Goal: Task Accomplishment & Management: Complete application form

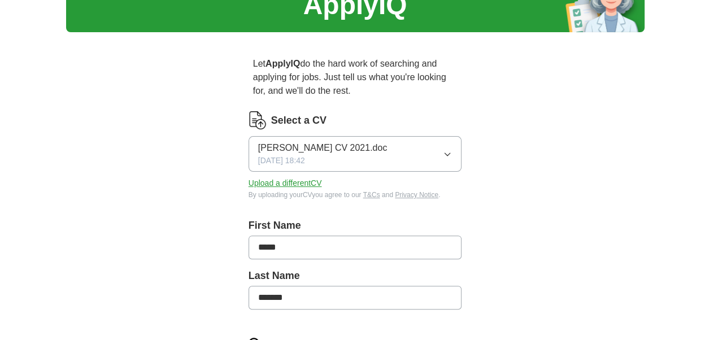
scroll to position [85, 0]
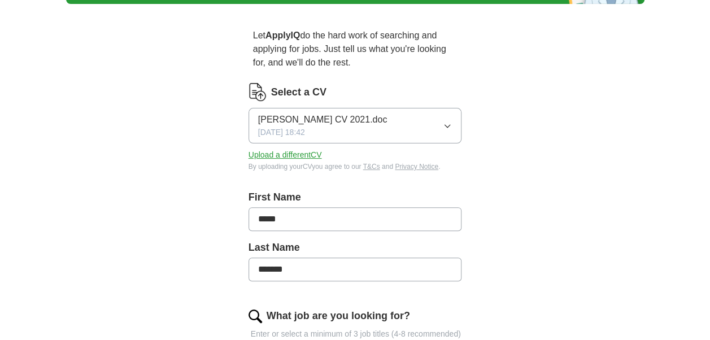
click at [303, 150] on button "Upload a different CV" at bounding box center [284, 155] width 73 height 12
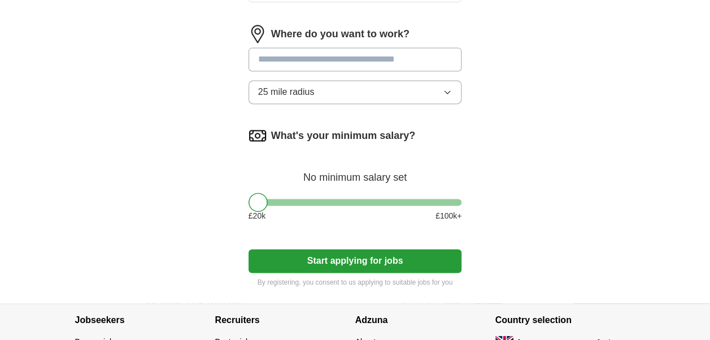
scroll to position [770, 0]
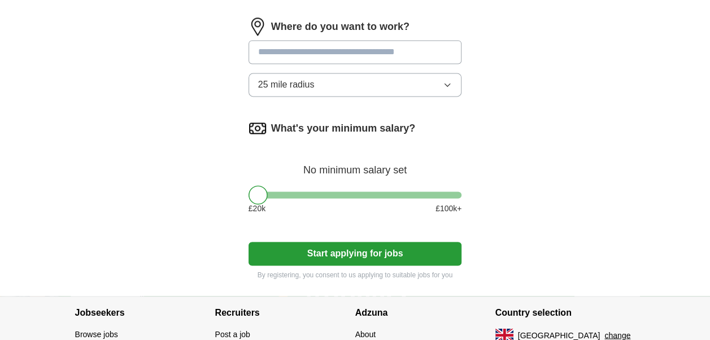
click at [364, 252] on button "Start applying for jobs" at bounding box center [354, 254] width 213 height 24
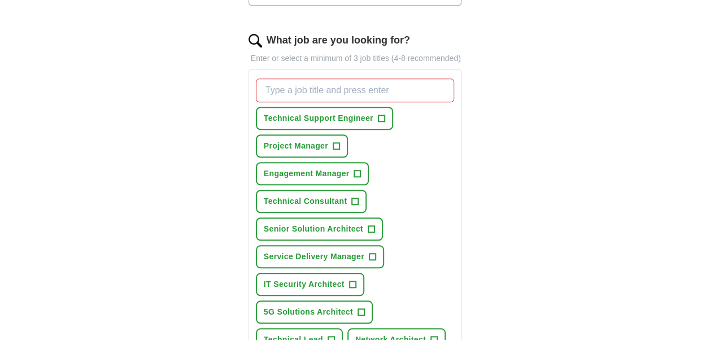
scroll to position [368, 0]
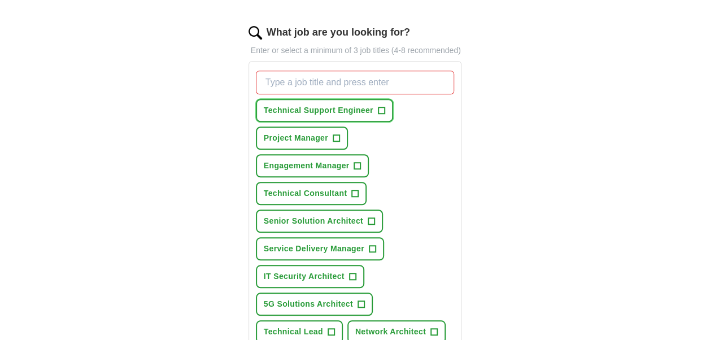
click at [356, 105] on span "Technical Support Engineer" at bounding box center [319, 110] width 110 height 12
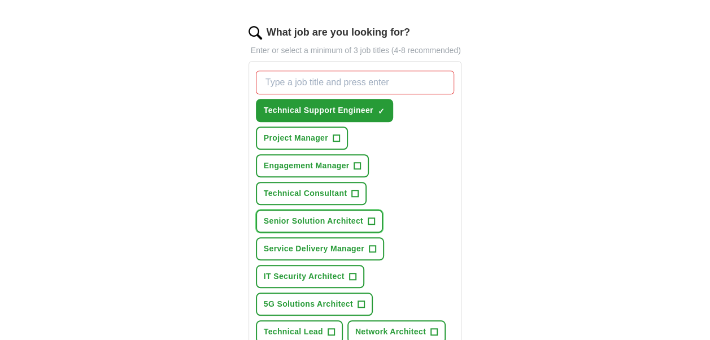
click at [350, 216] on span "Senior Solution Architect" at bounding box center [313, 221] width 99 height 12
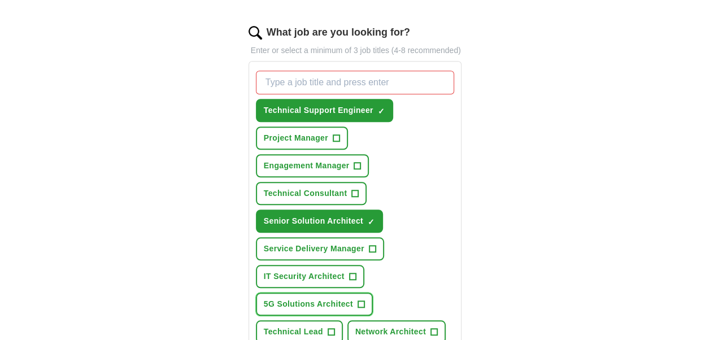
click at [324, 305] on span "5G Solutions Architect" at bounding box center [308, 304] width 89 height 12
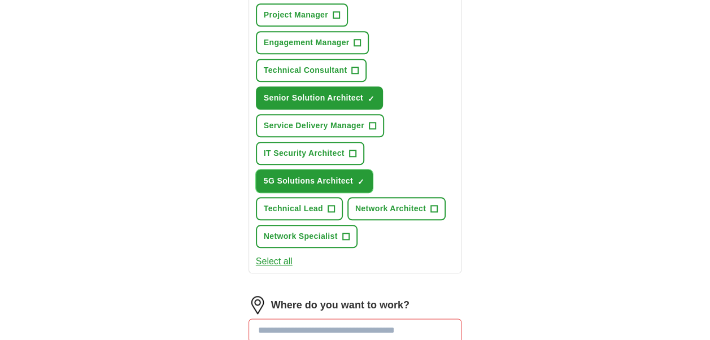
scroll to position [495, 0]
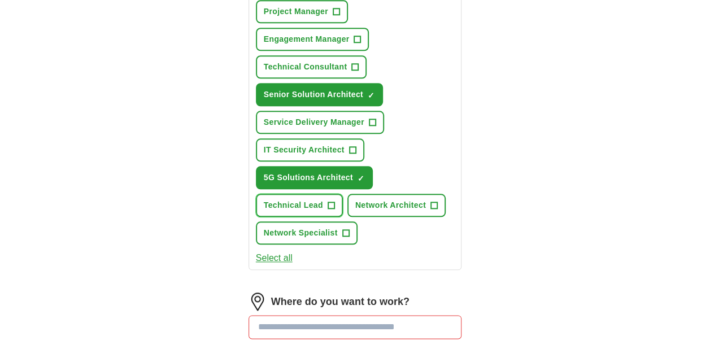
click at [309, 197] on button "Technical Lead +" at bounding box center [299, 205] width 87 height 23
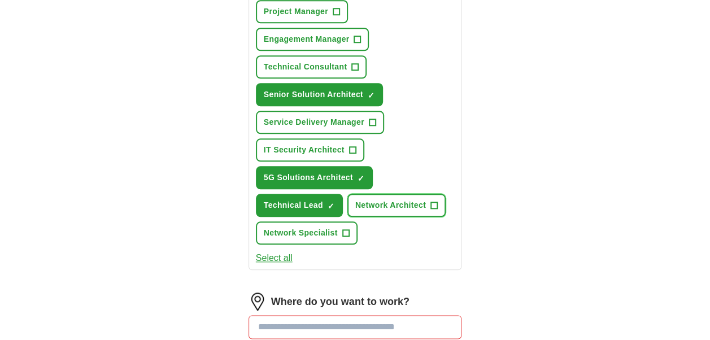
click at [406, 203] on span "Network Architect" at bounding box center [390, 205] width 71 height 12
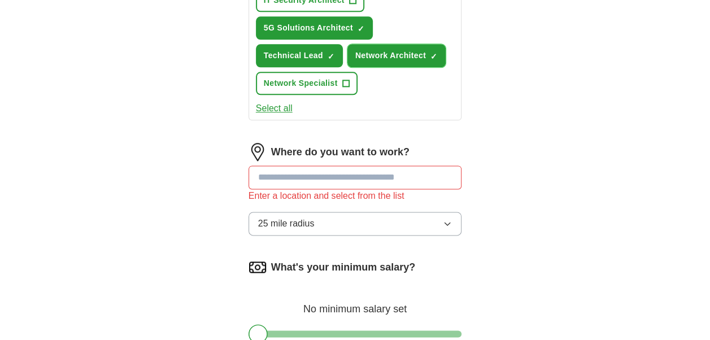
scroll to position [666, 0]
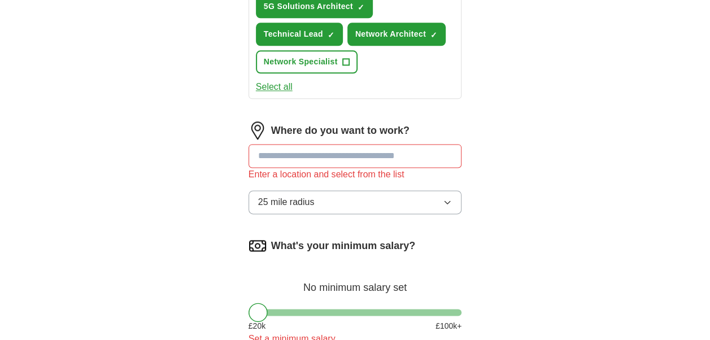
click at [325, 154] on input at bounding box center [354, 156] width 213 height 24
click at [297, 200] on span "25 mile radius" at bounding box center [286, 202] width 56 height 14
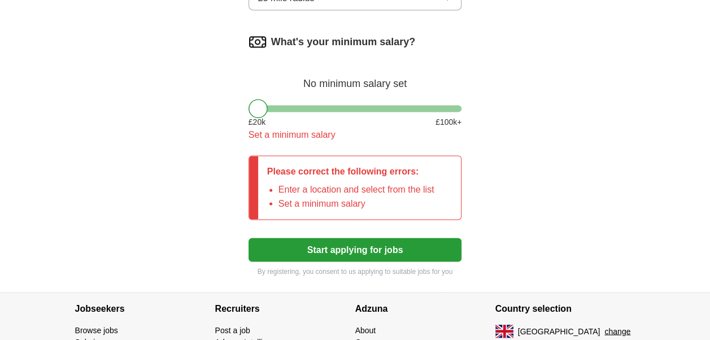
scroll to position [876, 0]
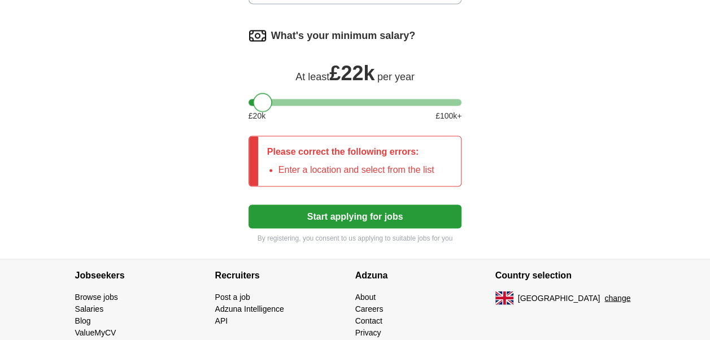
click at [262, 98] on div at bounding box center [262, 102] width 19 height 19
click at [337, 207] on button "Start applying for jobs" at bounding box center [354, 216] width 213 height 24
drag, startPoint x: 266, startPoint y: 95, endPoint x: 256, endPoint y: 101, distance: 11.1
click at [256, 101] on div at bounding box center [257, 102] width 19 height 19
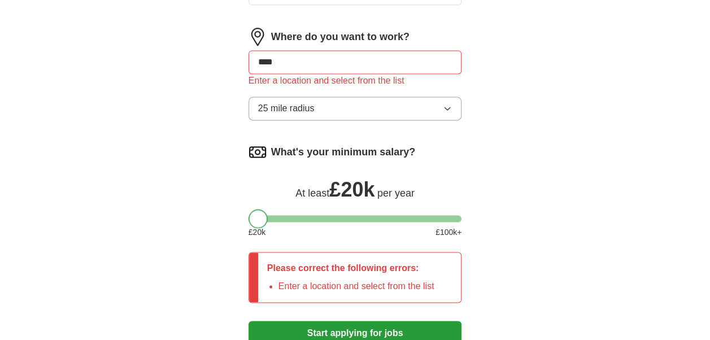
scroll to position [658, 0]
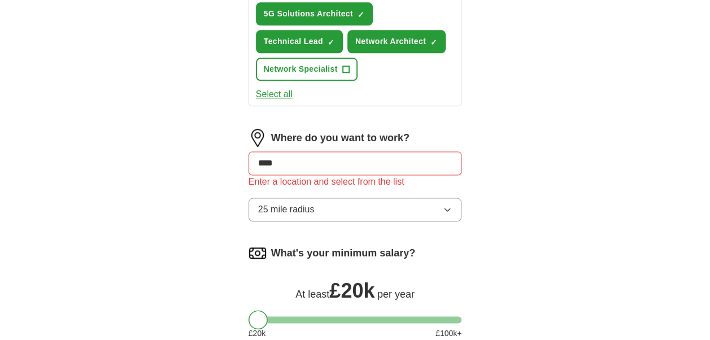
click at [312, 161] on input "****" at bounding box center [354, 163] width 213 height 24
type input "*"
click at [346, 206] on button "25 mile radius" at bounding box center [354, 210] width 213 height 24
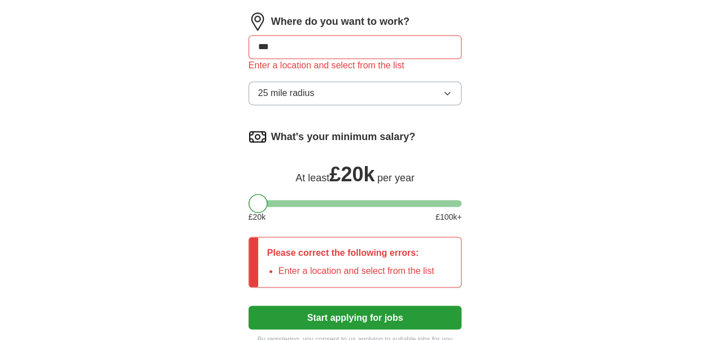
scroll to position [785, 0]
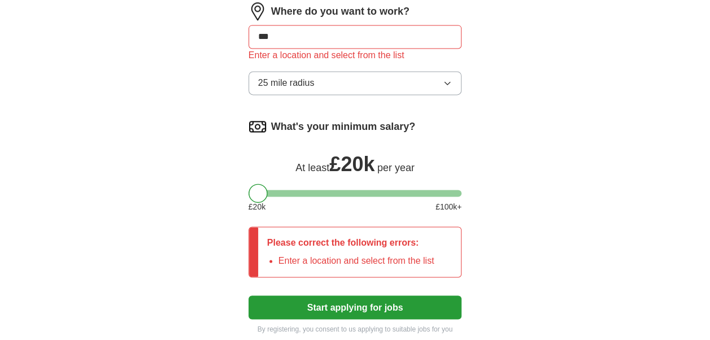
click at [451, 86] on button "25 mile radius" at bounding box center [354, 83] width 213 height 24
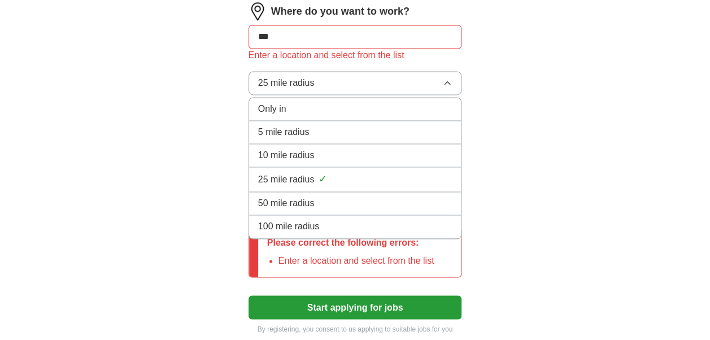
click at [334, 220] on div "100 mile radius" at bounding box center [355, 227] width 194 height 14
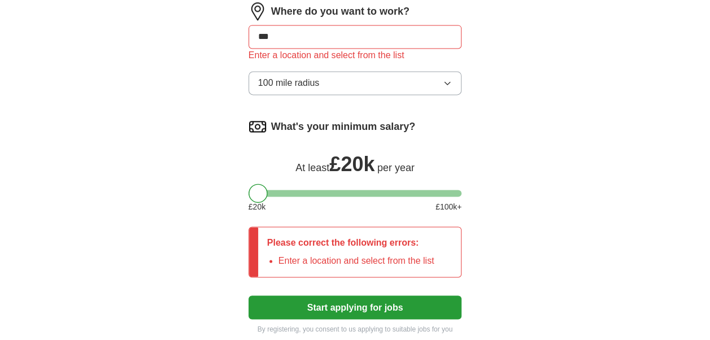
click at [359, 299] on button "Start applying for jobs" at bounding box center [354, 307] width 213 height 24
click at [307, 29] on input "***" at bounding box center [354, 37] width 213 height 24
type input "*"
click at [306, 300] on button "Start applying for jobs" at bounding box center [354, 307] width 213 height 24
click at [299, 31] on input "**" at bounding box center [354, 37] width 213 height 24
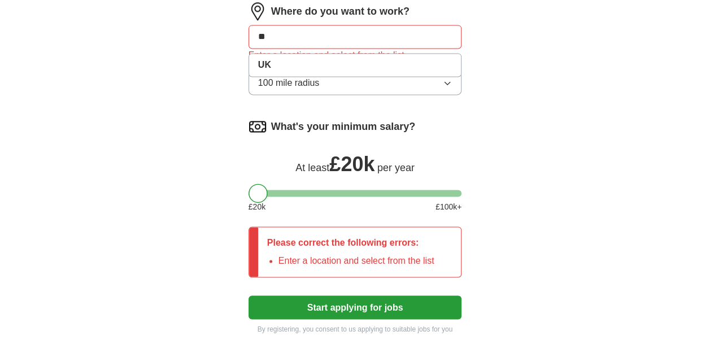
type input "*"
type input "******"
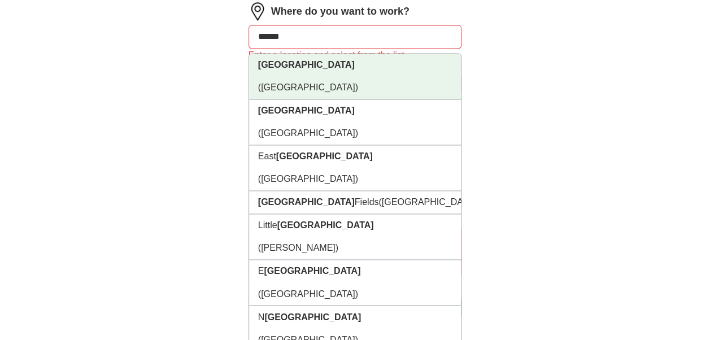
click at [290, 67] on strong "[GEOGRAPHIC_DATA]" at bounding box center [306, 65] width 97 height 10
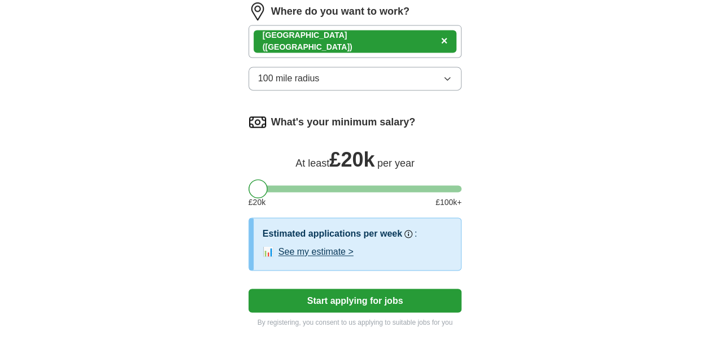
click at [318, 293] on button "Start applying for jobs" at bounding box center [354, 301] width 213 height 24
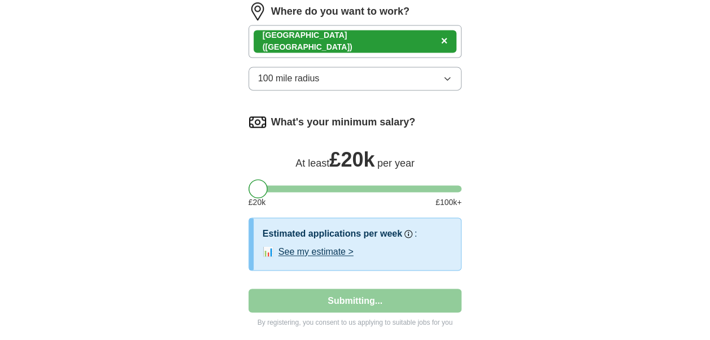
select select "**"
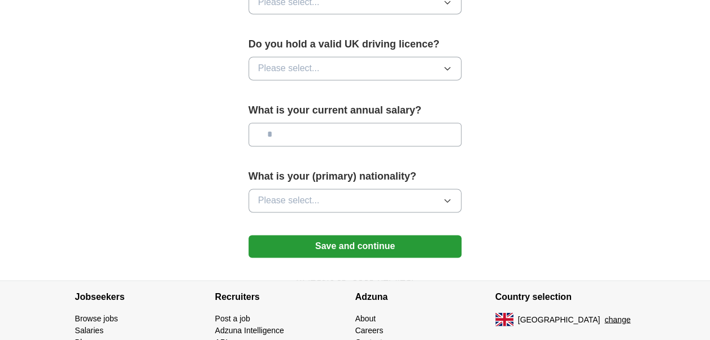
scroll to position [857, 0]
